Goal: Information Seeking & Learning: Learn about a topic

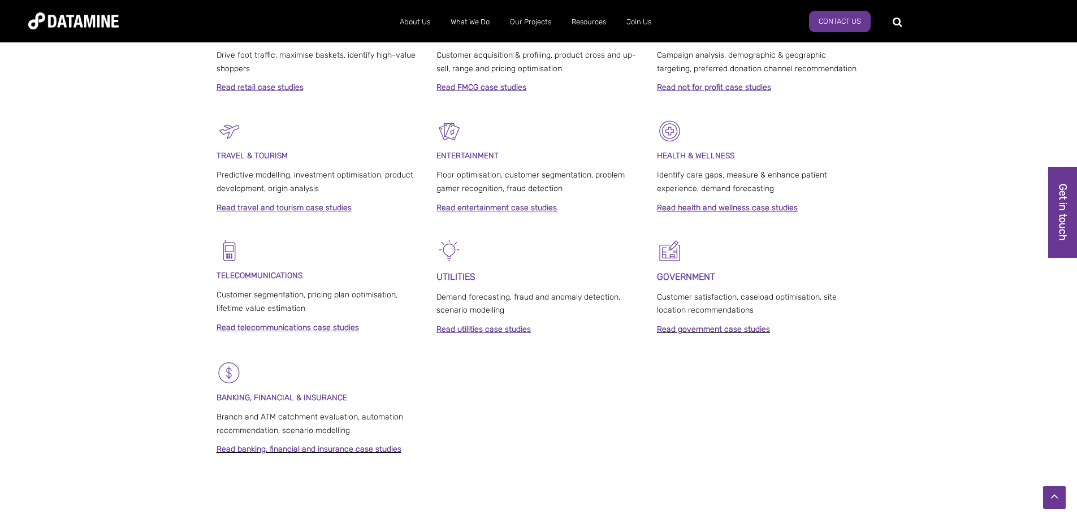
scroll to position [864, 0]
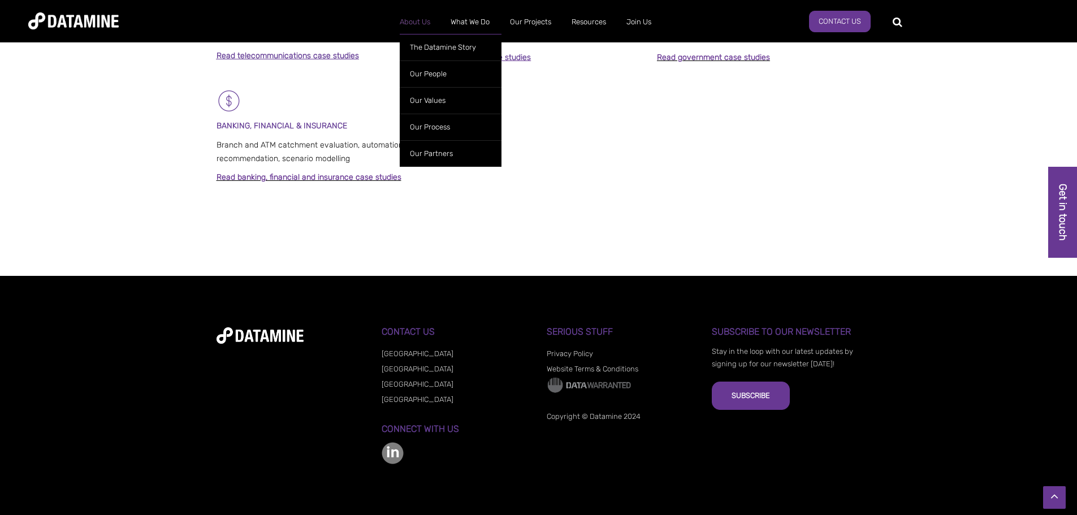
click at [417, 28] on link "About Us" at bounding box center [415, 21] width 51 height 29
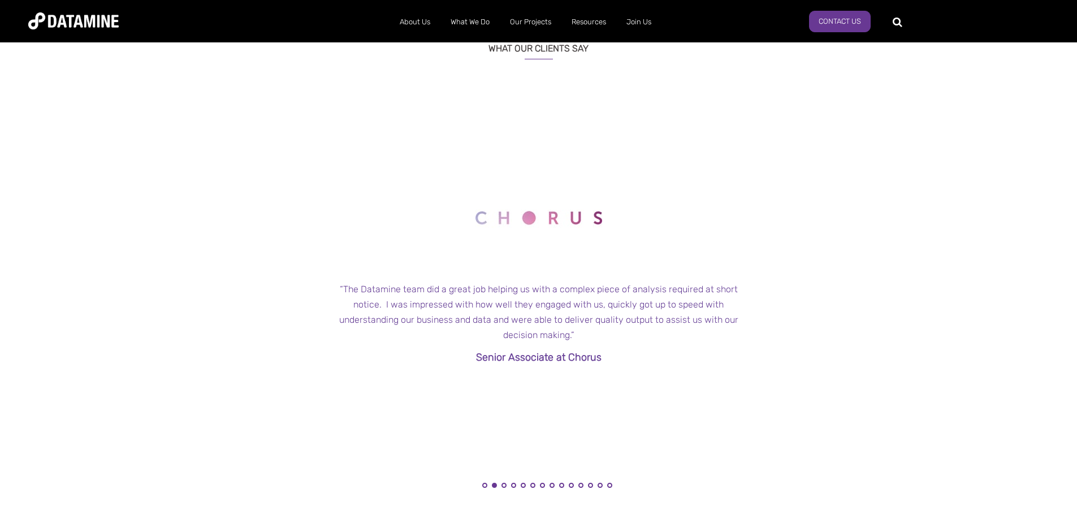
scroll to position [1188, 0]
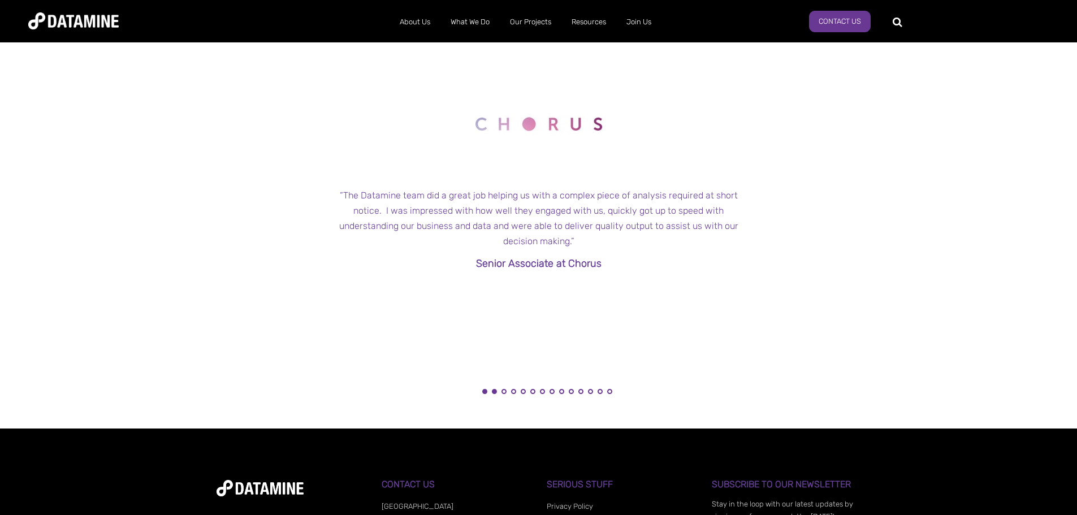
click at [484, 392] on button "1" at bounding box center [484, 391] width 5 height 5
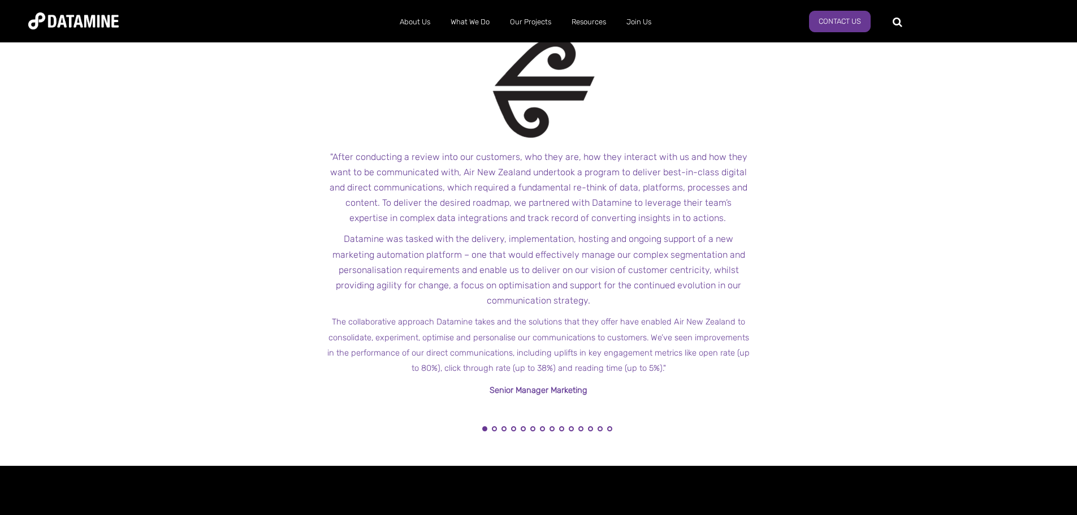
scroll to position [1131, 0]
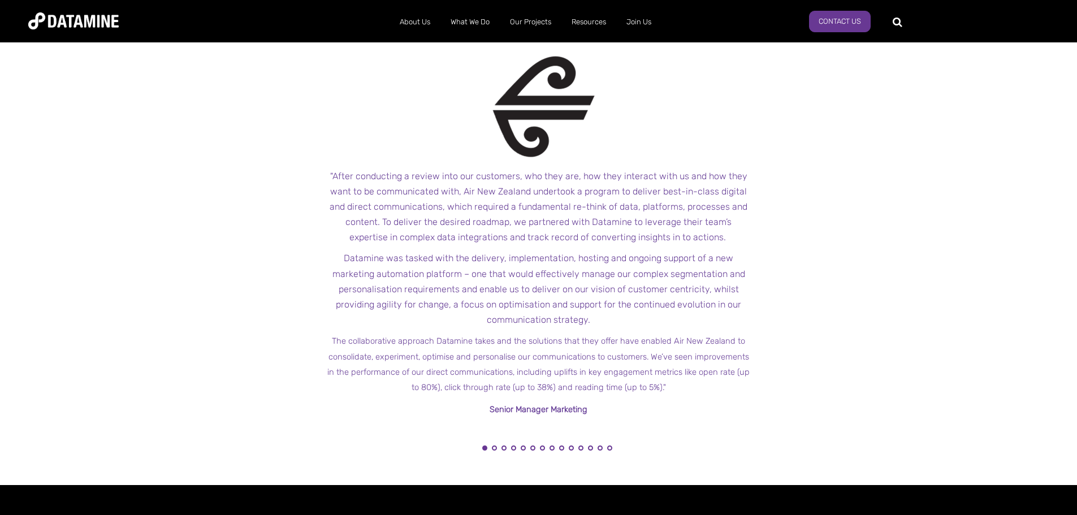
click at [494, 443] on ul "1 2 3 4 5 6 7 8 9 10 11 12 13 14" at bounding box center [547, 448] width 424 height 20
click at [494, 448] on button "2" at bounding box center [494, 448] width 5 height 5
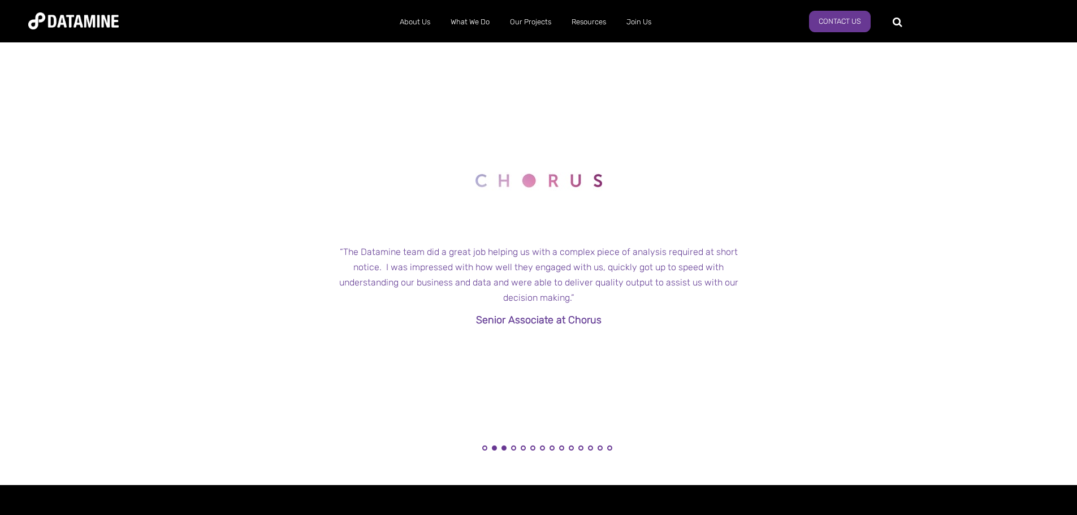
click at [504, 447] on button "3" at bounding box center [504, 448] width 5 height 5
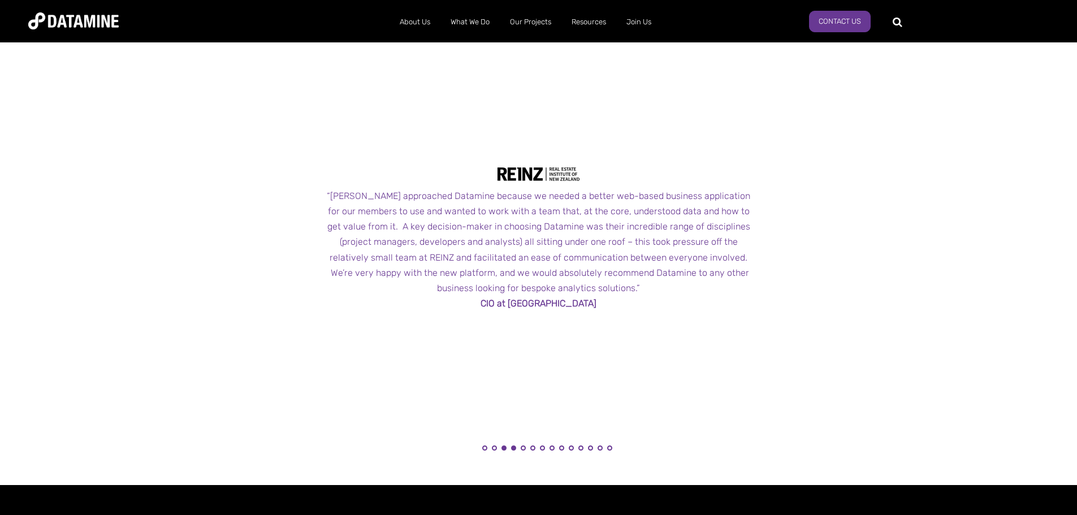
click at [514, 446] on button "4" at bounding box center [513, 448] width 5 height 5
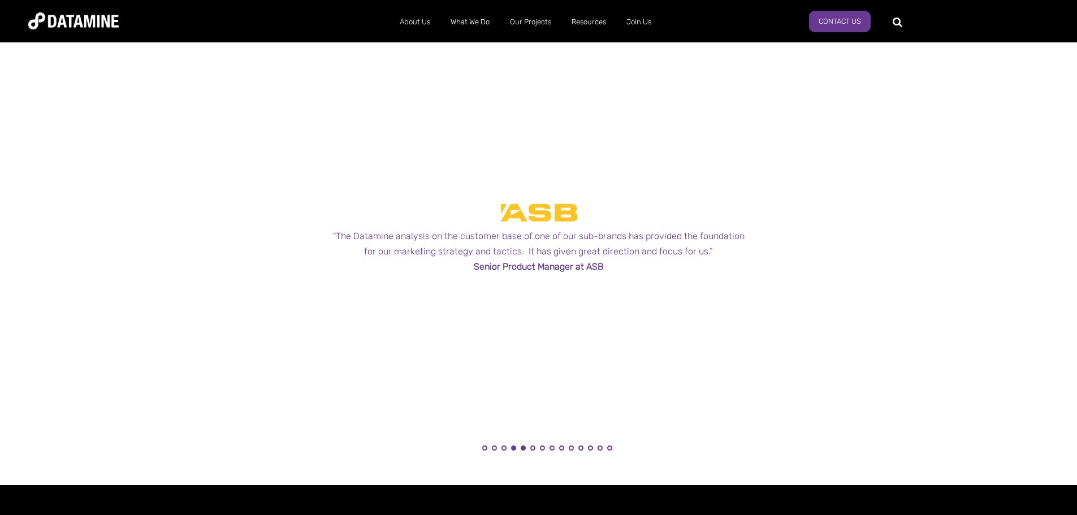
click at [525, 446] on button "5" at bounding box center [523, 448] width 5 height 5
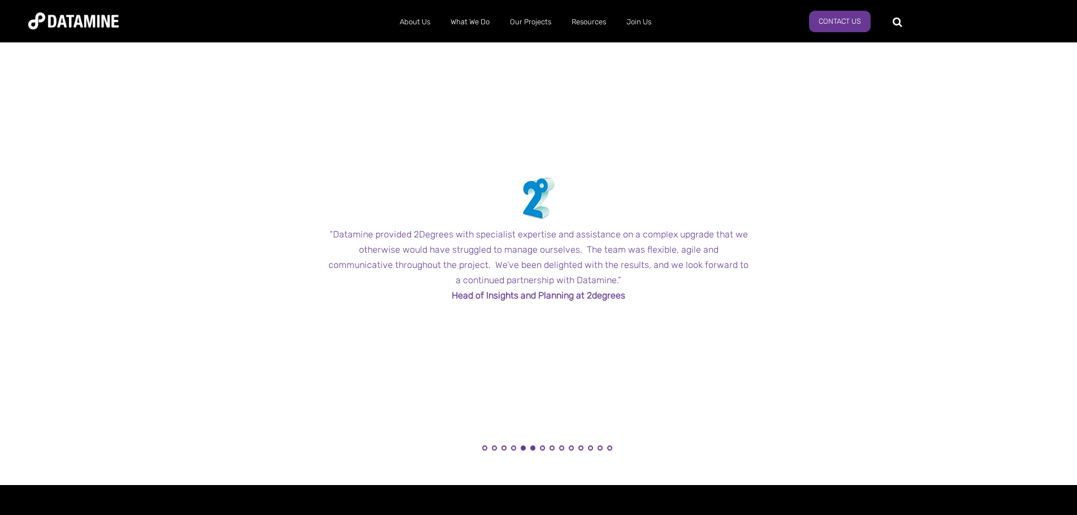
click at [534, 447] on button "6" at bounding box center [532, 448] width 5 height 5
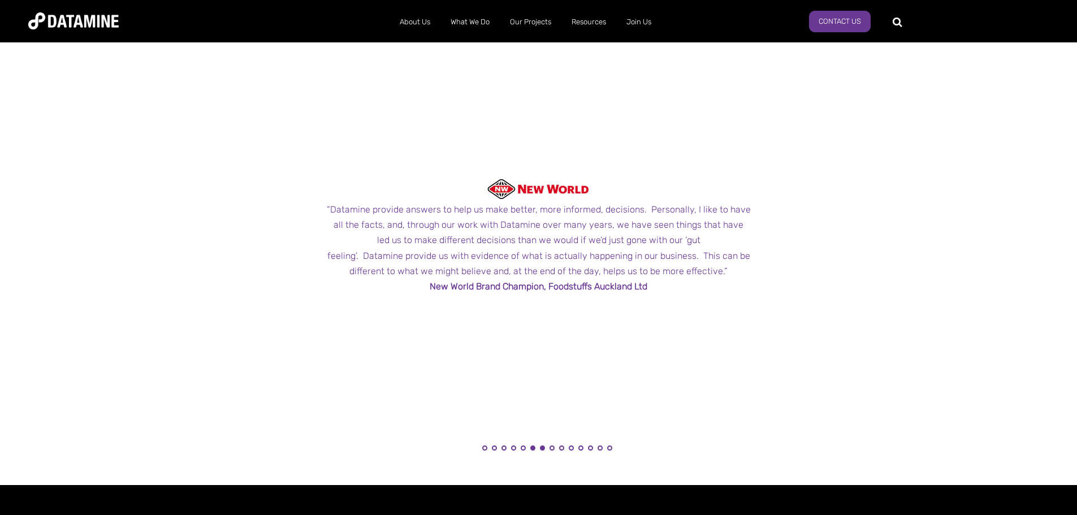
click at [542, 448] on button "7" at bounding box center [542, 448] width 5 height 5
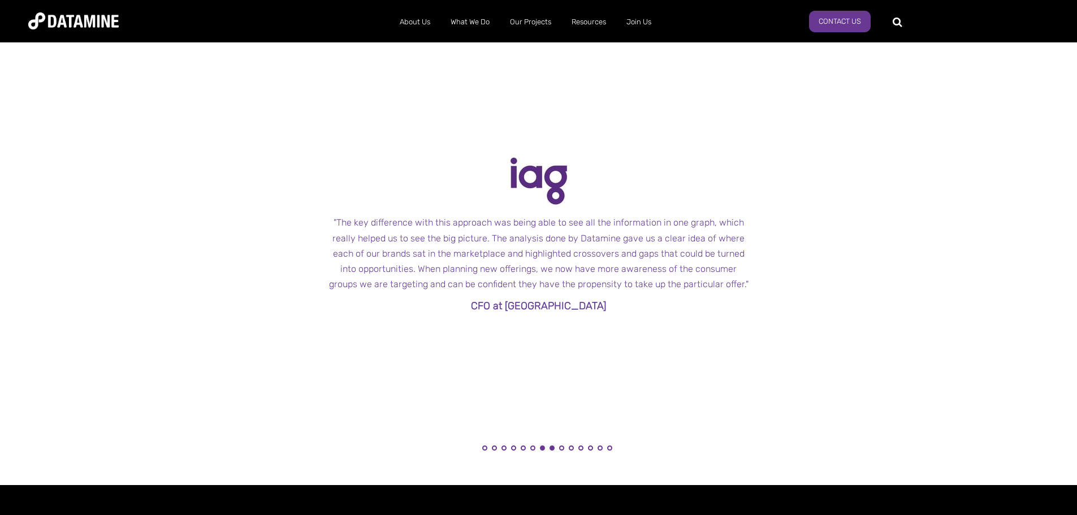
click at [551, 447] on button "8" at bounding box center [552, 448] width 5 height 5
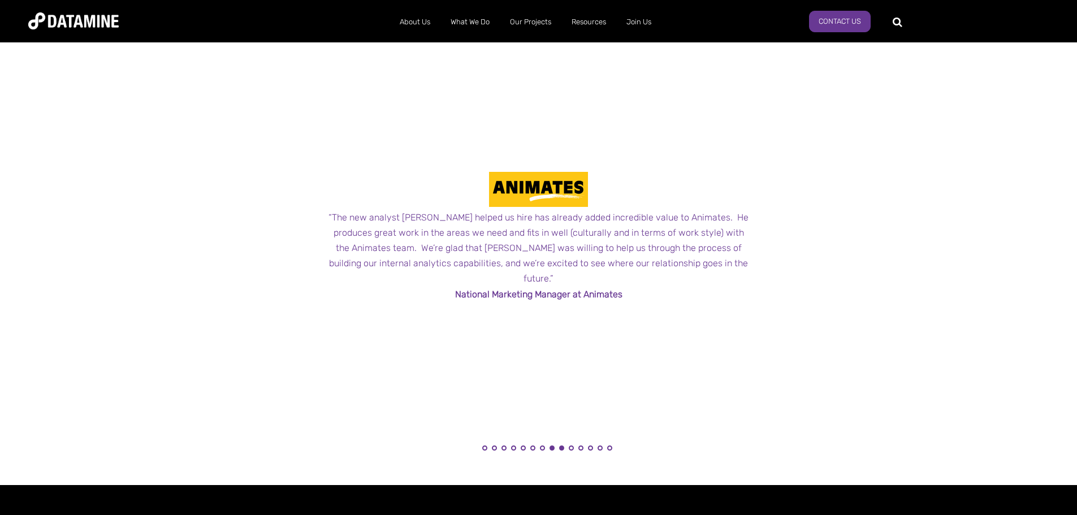
click at [561, 446] on button "9" at bounding box center [561, 448] width 5 height 5
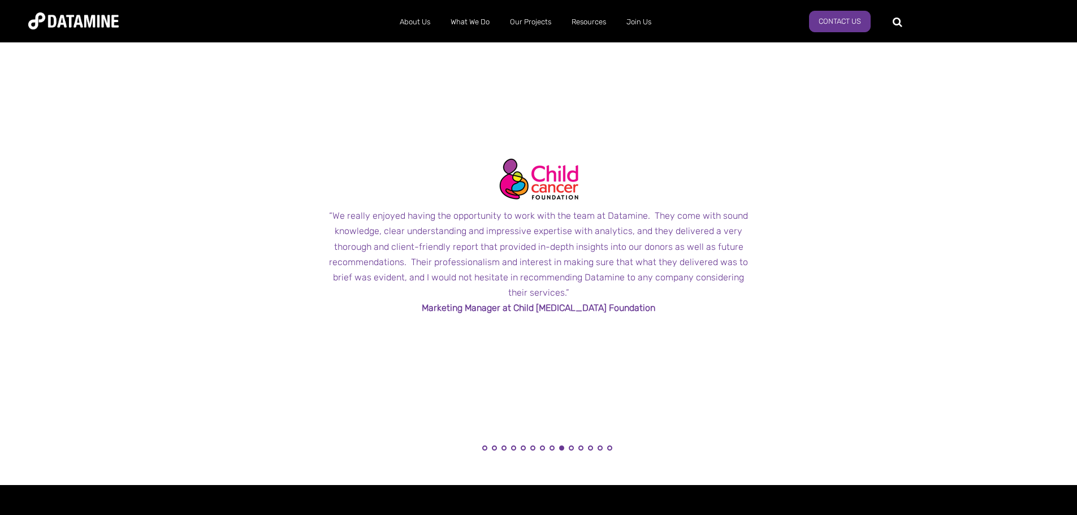
click at [575, 447] on li "10" at bounding box center [571, 451] width 11 height 11
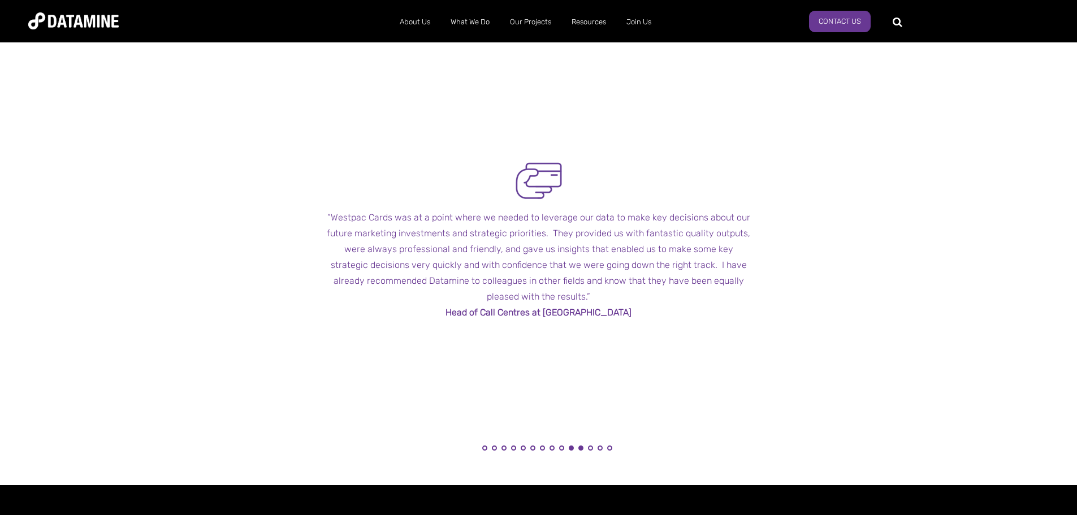
click at [581, 446] on button "11" at bounding box center [581, 448] width 5 height 5
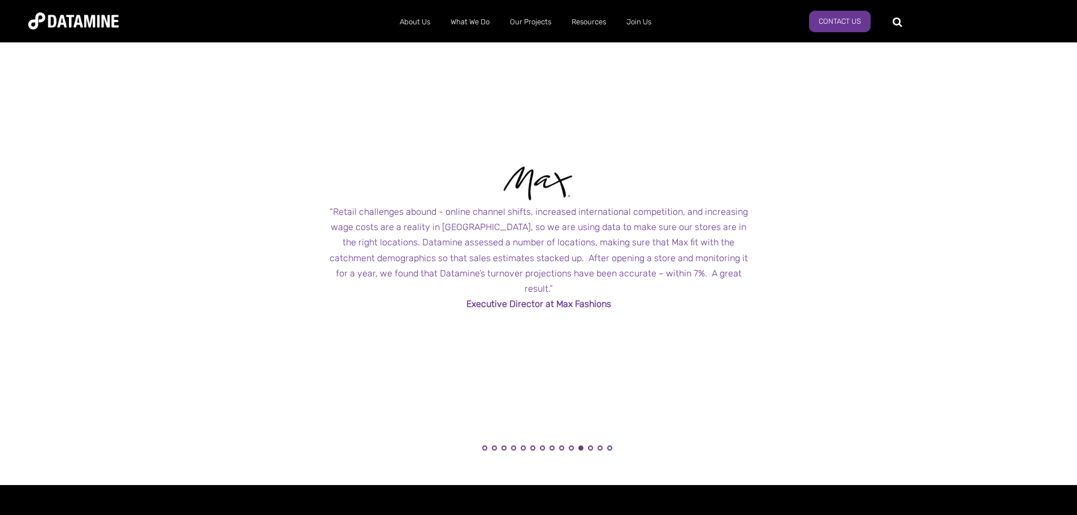
click at [568, 447] on li "10" at bounding box center [571, 451] width 11 height 11
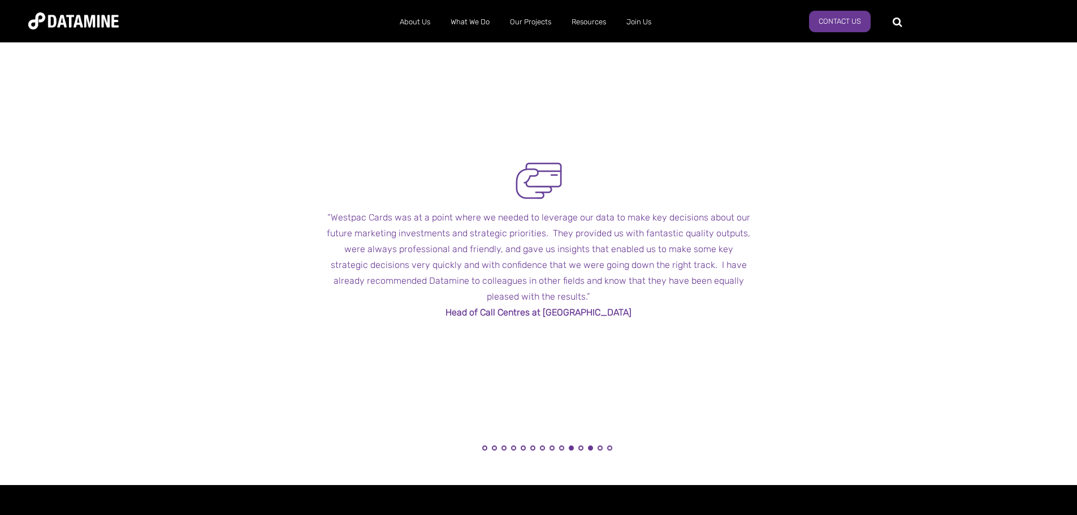
click at [589, 446] on button "12" at bounding box center [590, 448] width 5 height 5
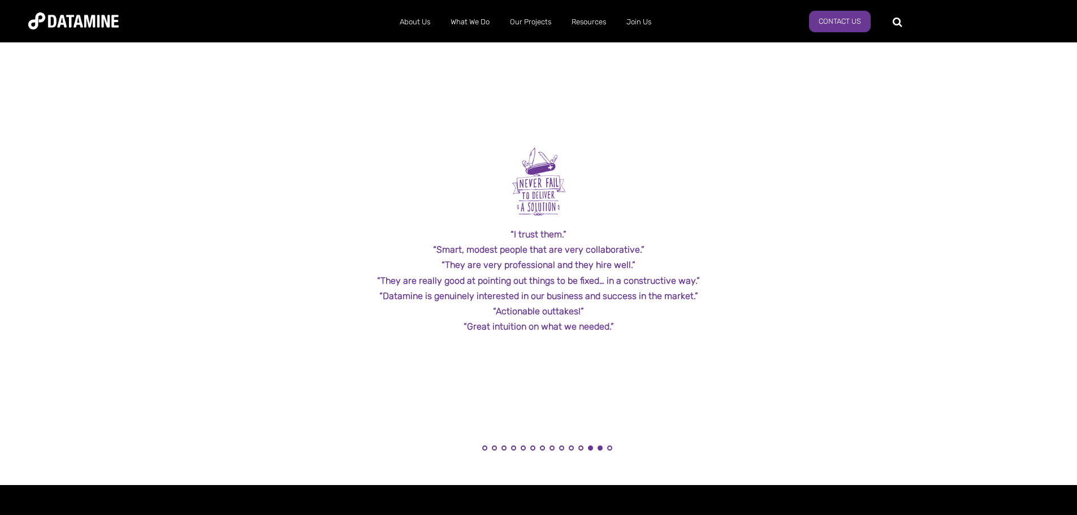
click at [600, 447] on button "13" at bounding box center [600, 448] width 5 height 5
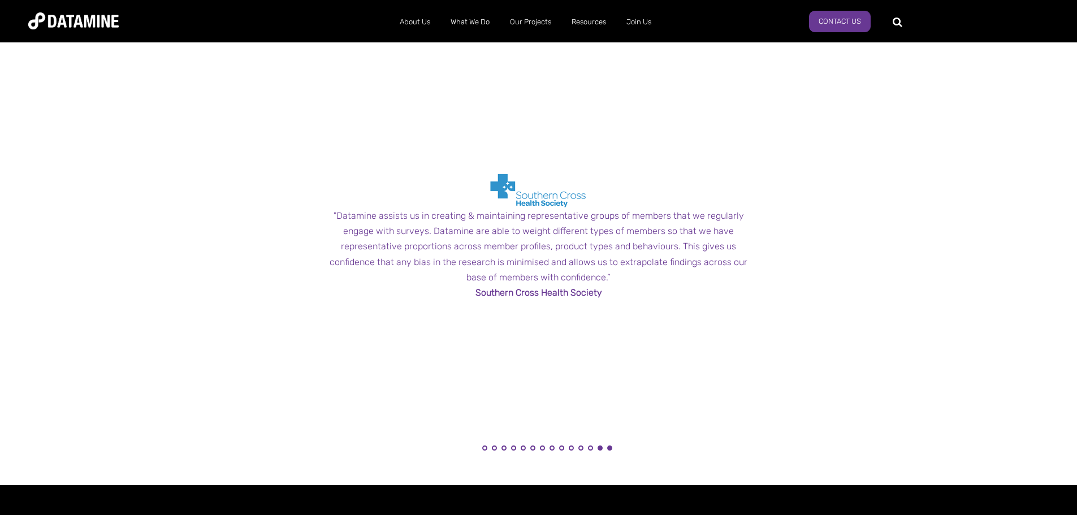
click at [612, 448] on button "14" at bounding box center [609, 448] width 5 height 5
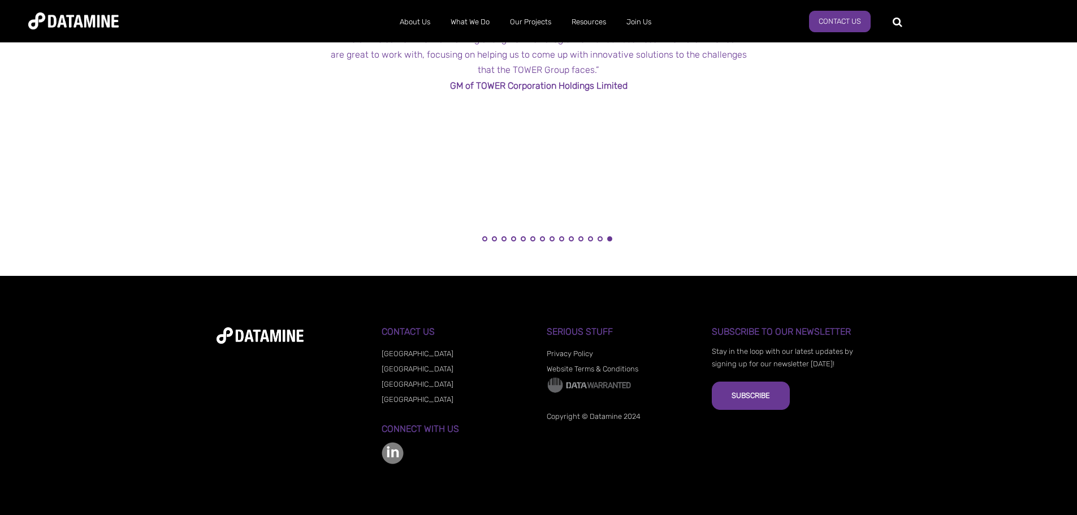
scroll to position [944, 0]
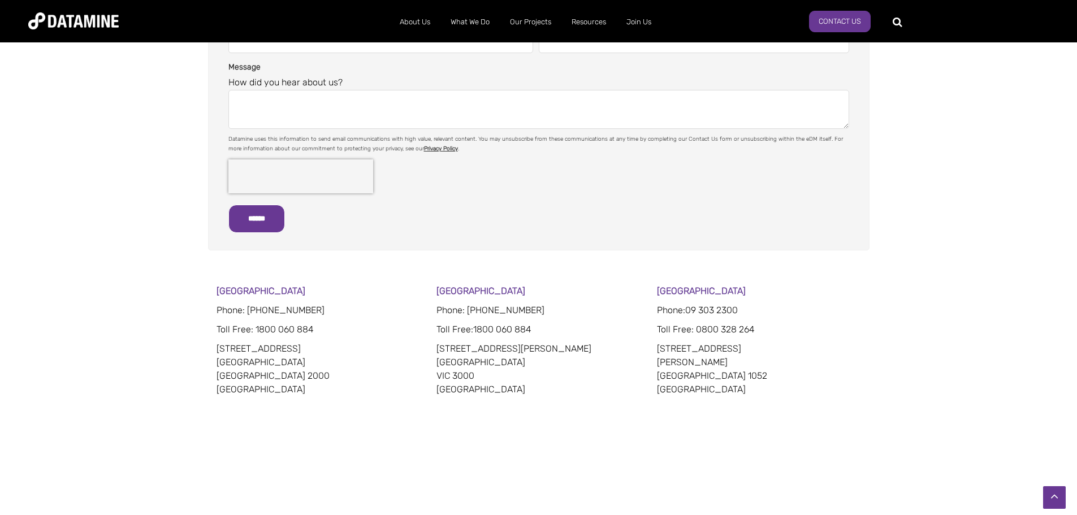
scroll to position [439, 0]
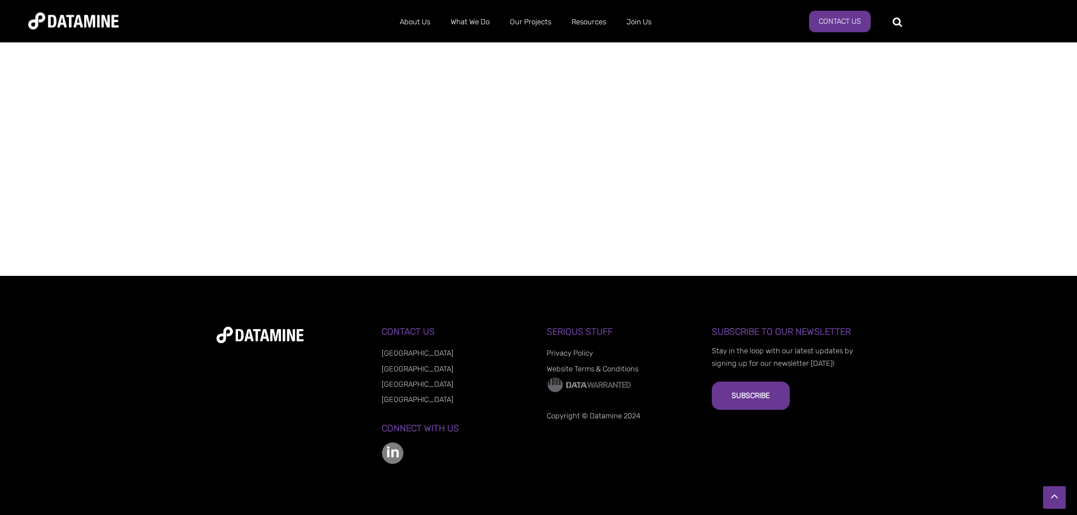
scroll to position [666, 0]
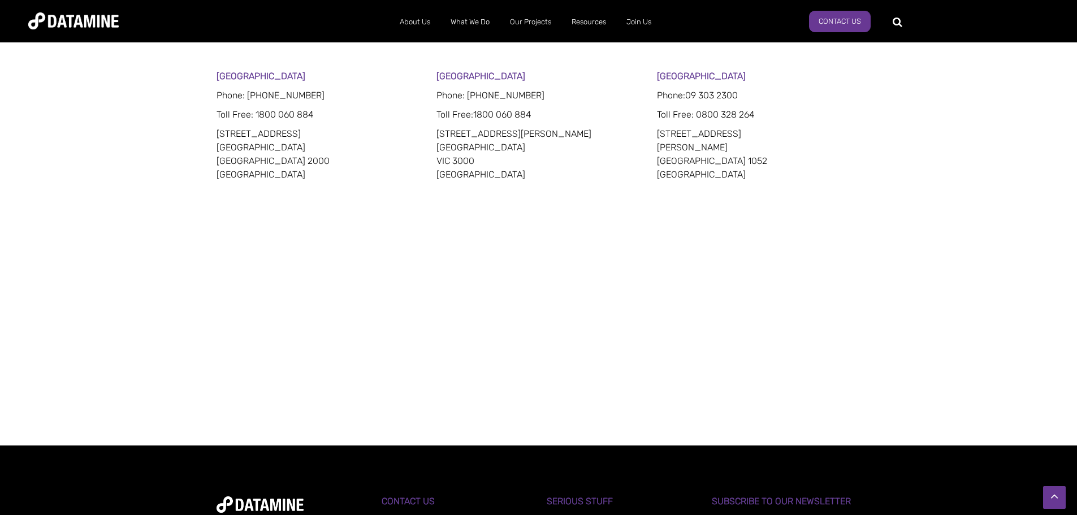
click at [990, 298] on div "Sydney Phone: 02 8022 8332 Toll Free : 1800 060 884 201 Kent Street Sydney NSW …" at bounding box center [538, 224] width 1077 height 308
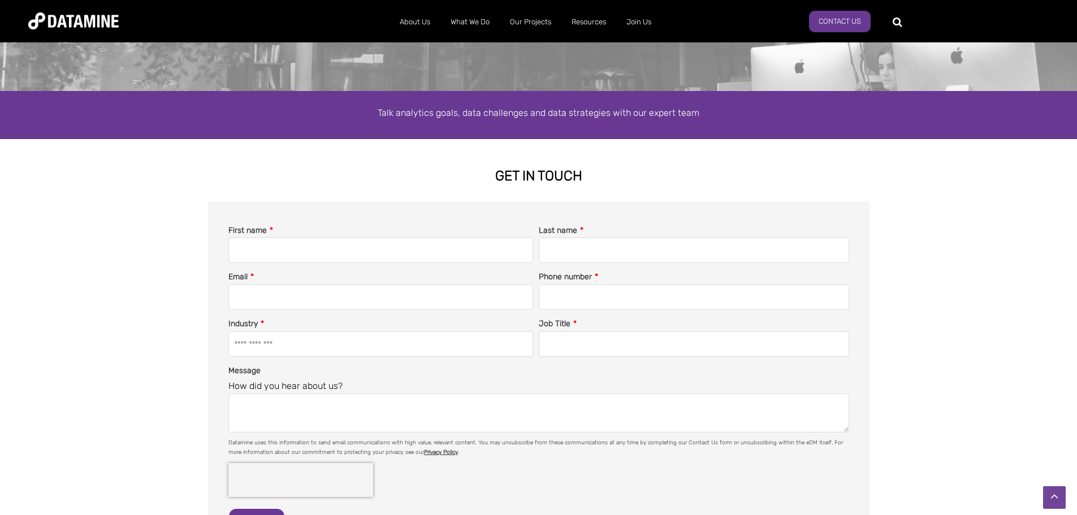
scroll to position [0, 0]
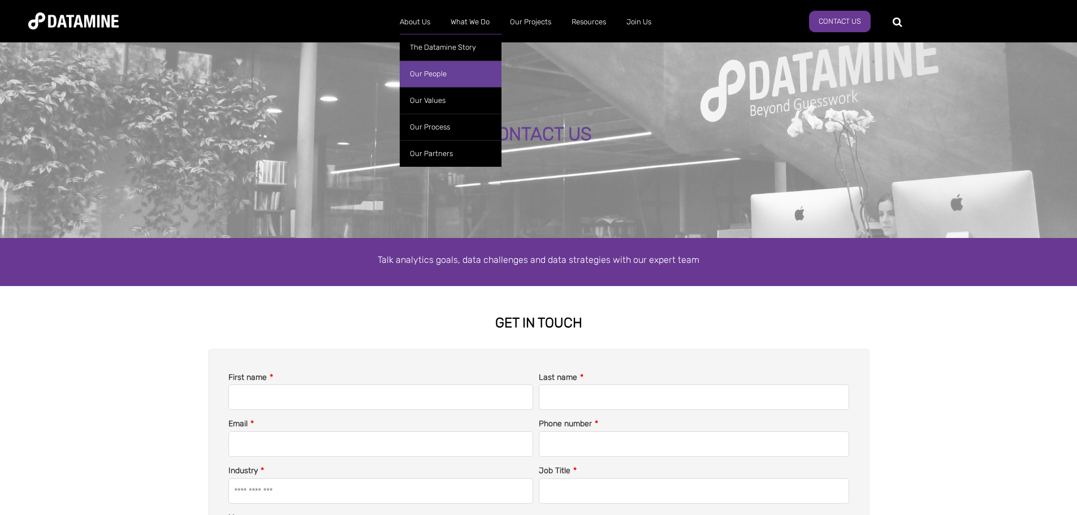
click at [447, 74] on link "Our People" at bounding box center [451, 74] width 102 height 27
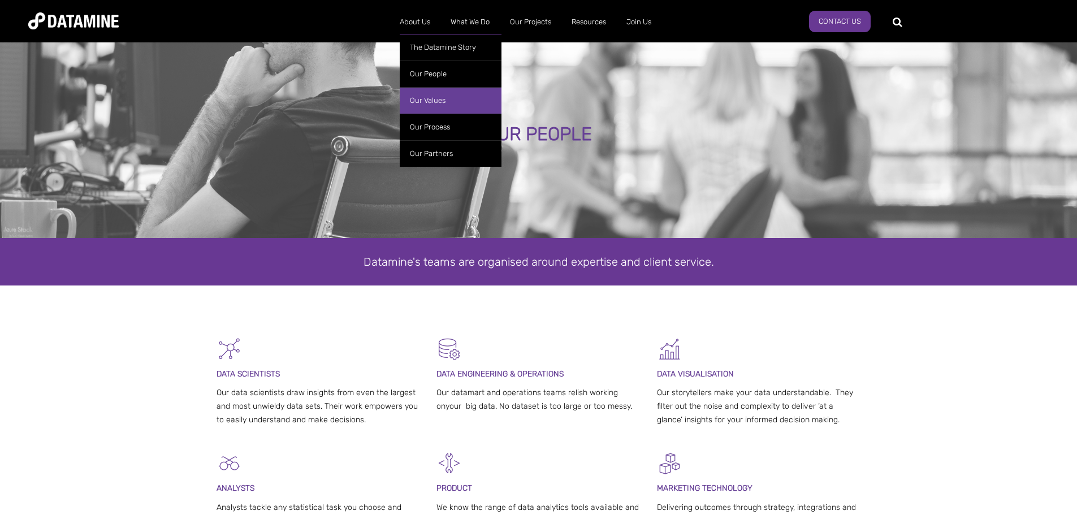
click at [428, 98] on link "Our Values" at bounding box center [451, 100] width 102 height 27
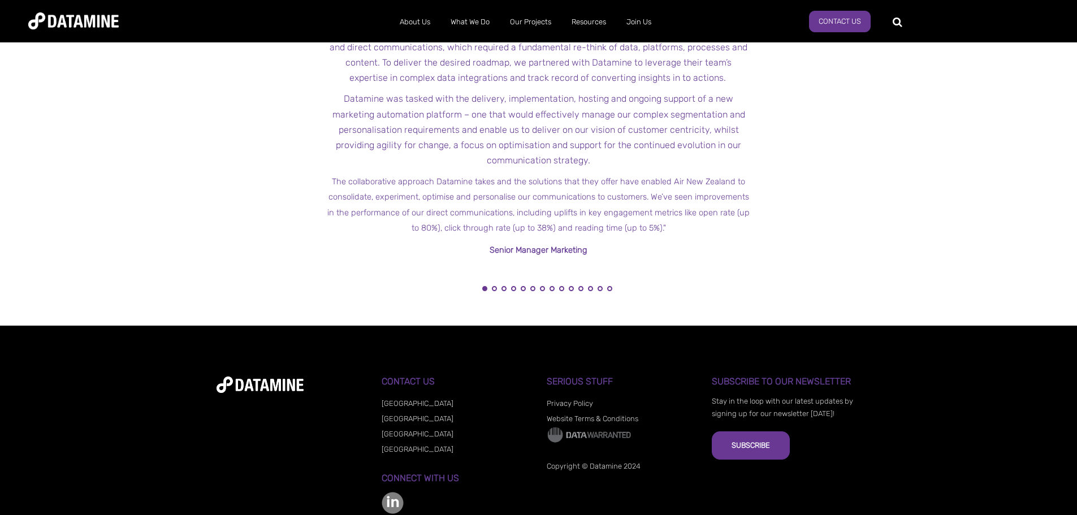
scroll to position [1180, 0]
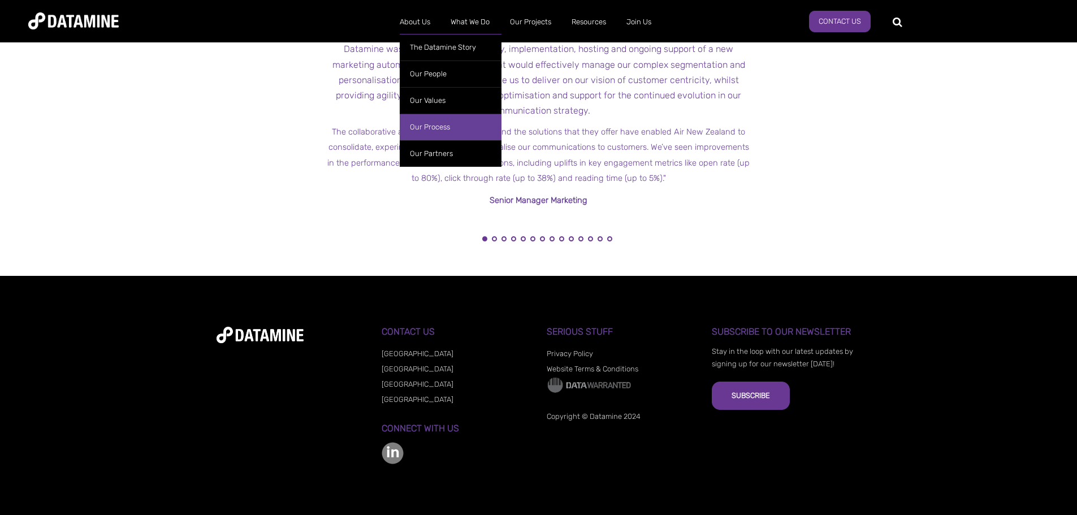
click at [429, 121] on link "Our Process" at bounding box center [451, 127] width 102 height 27
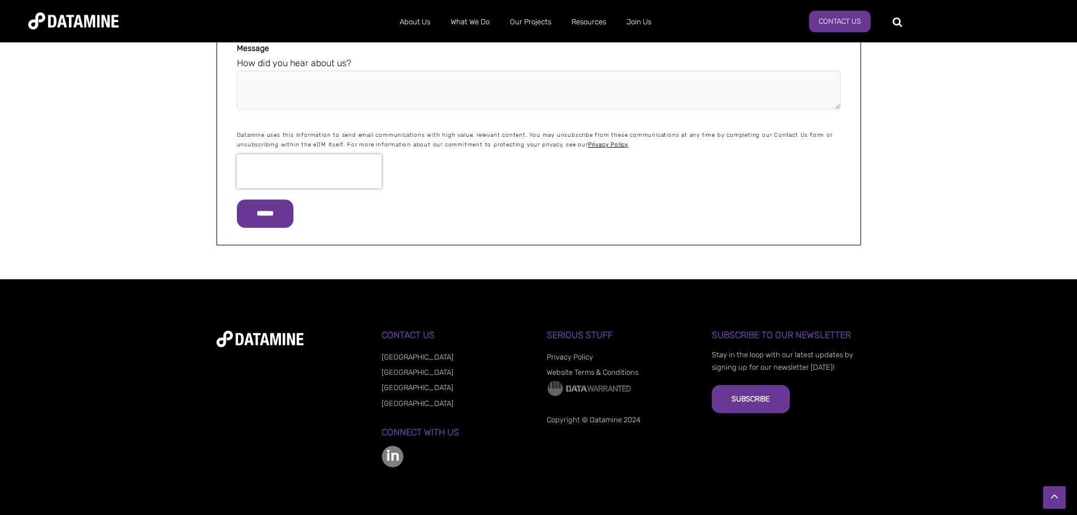
scroll to position [2562, 0]
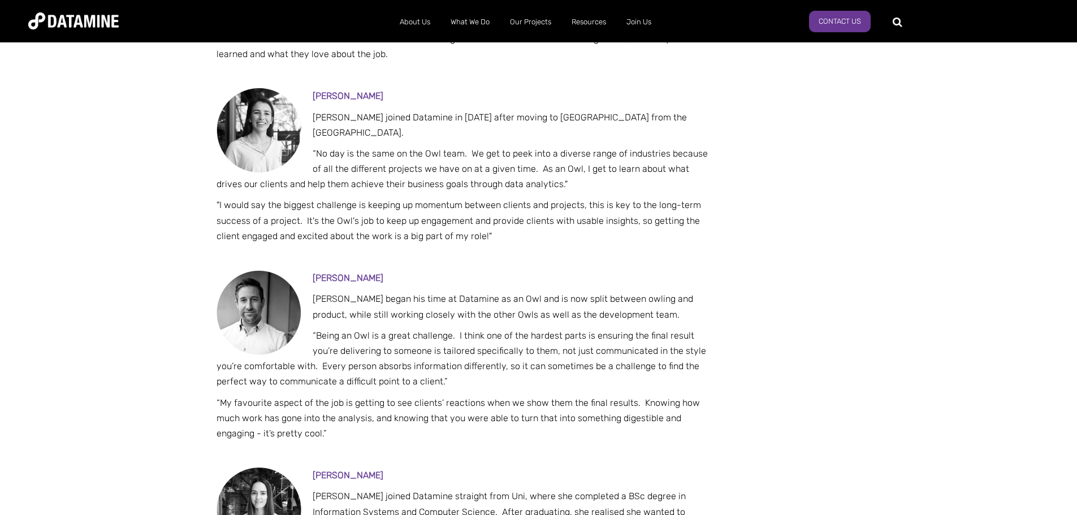
scroll to position [848, 0]
